Goal: Transaction & Acquisition: Subscribe to service/newsletter

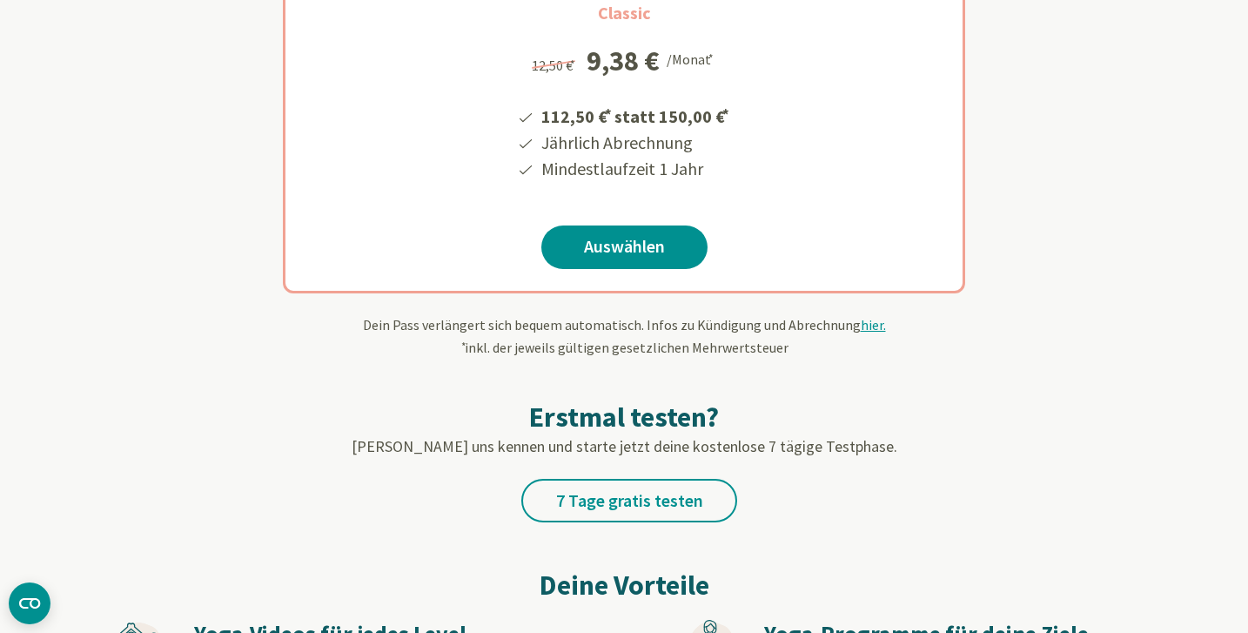
scroll to position [463, 0]
click at [631, 249] on link "Auswählen" at bounding box center [625, 247] width 166 height 44
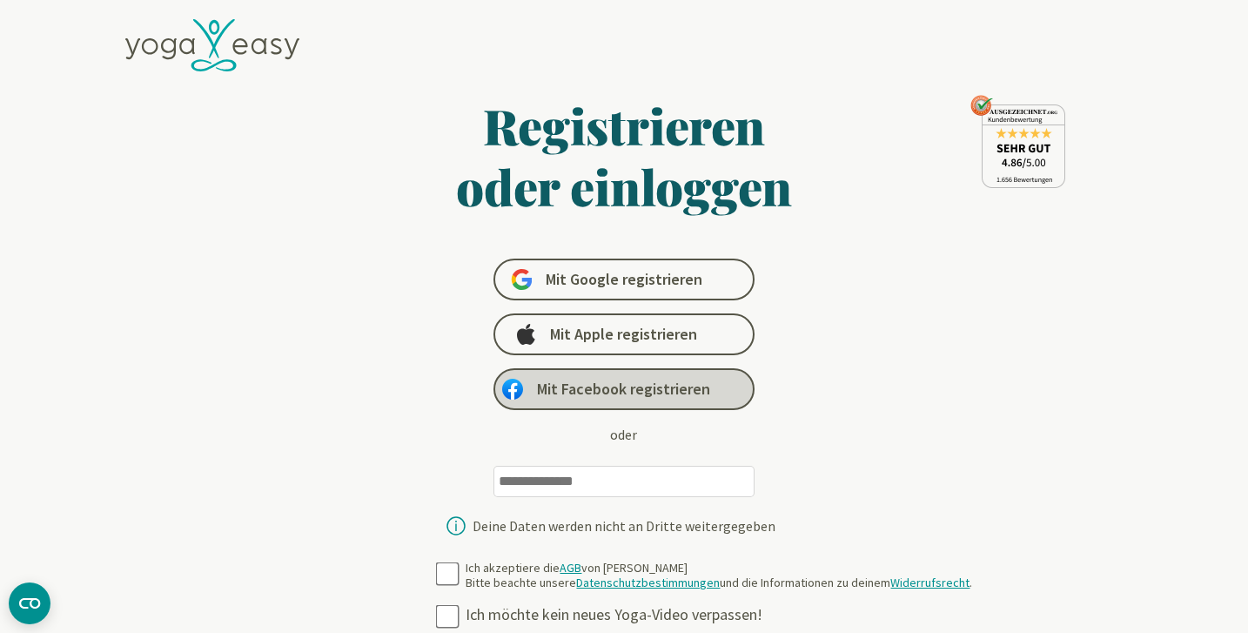
click at [585, 395] on span "Mit Facebook registrieren" at bounding box center [623, 389] width 173 height 21
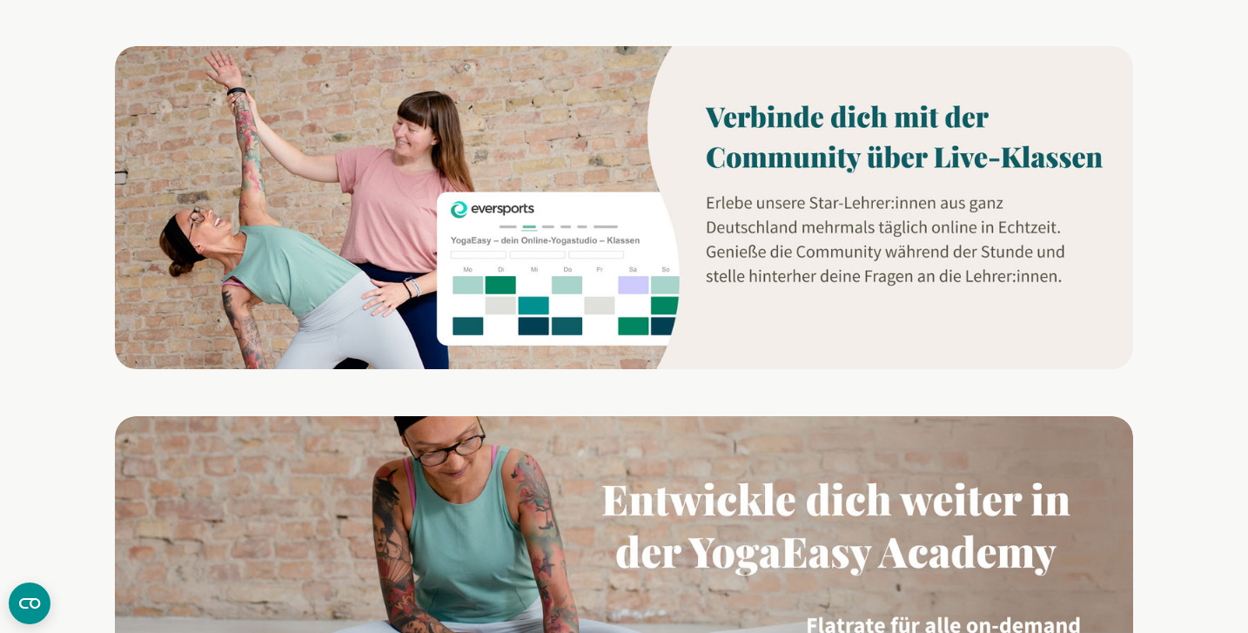
scroll to position [1374, 0]
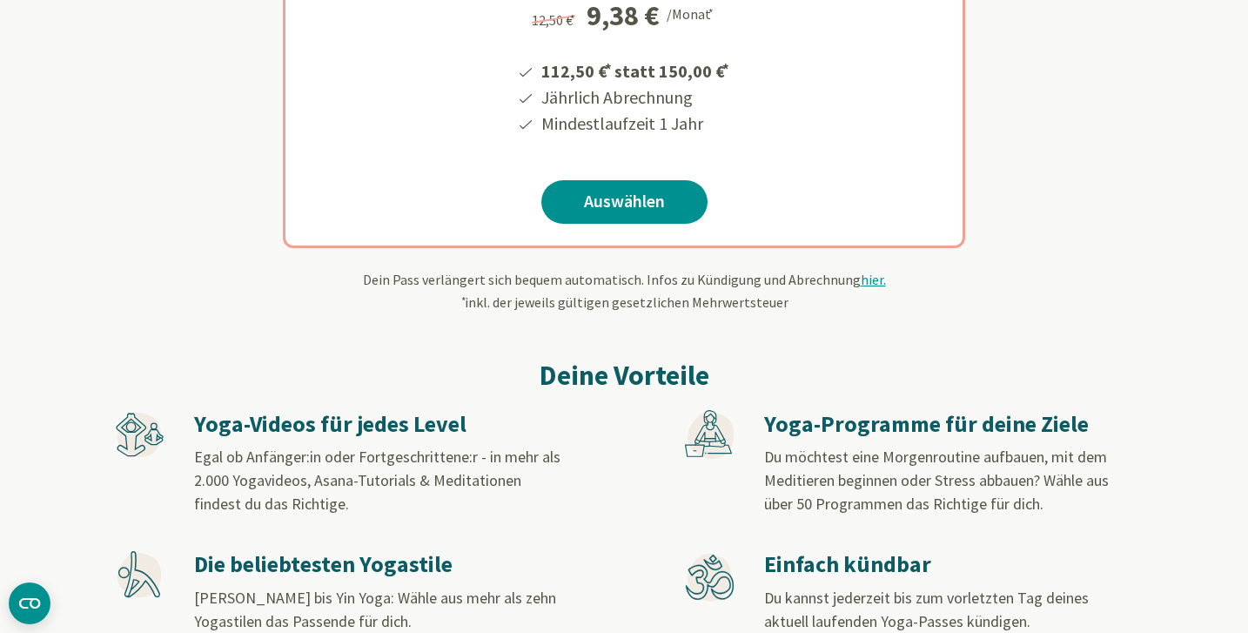
scroll to position [514, 0]
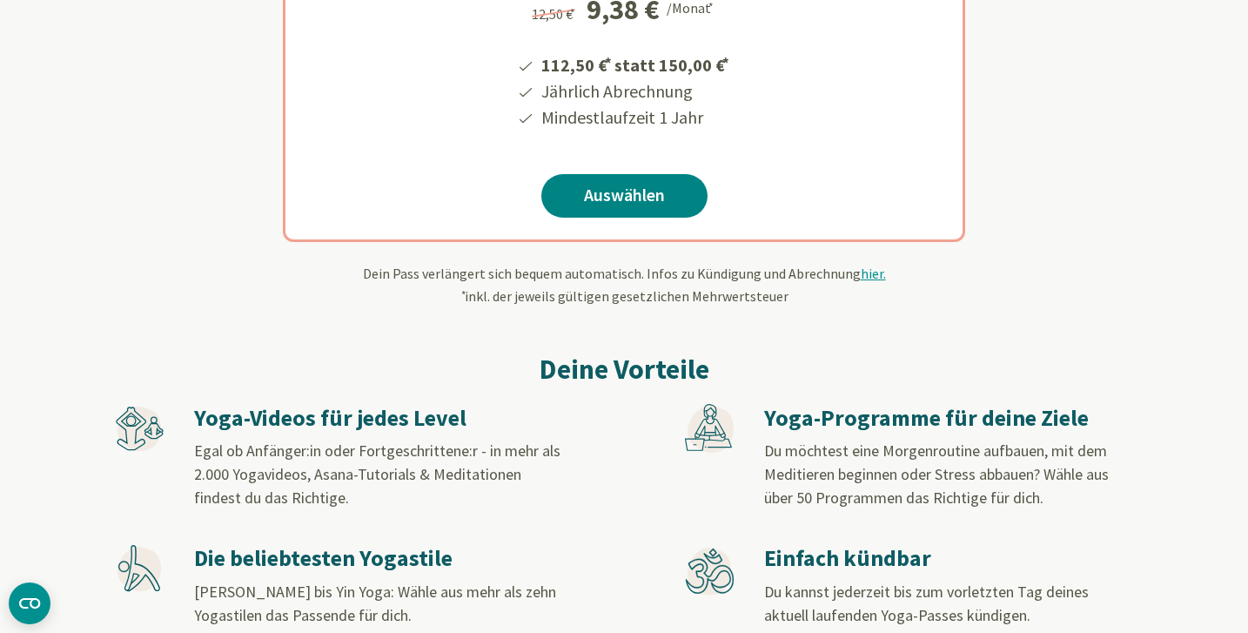
click at [663, 205] on link "Auswählen" at bounding box center [625, 196] width 166 height 44
